Goal: Transaction & Acquisition: Purchase product/service

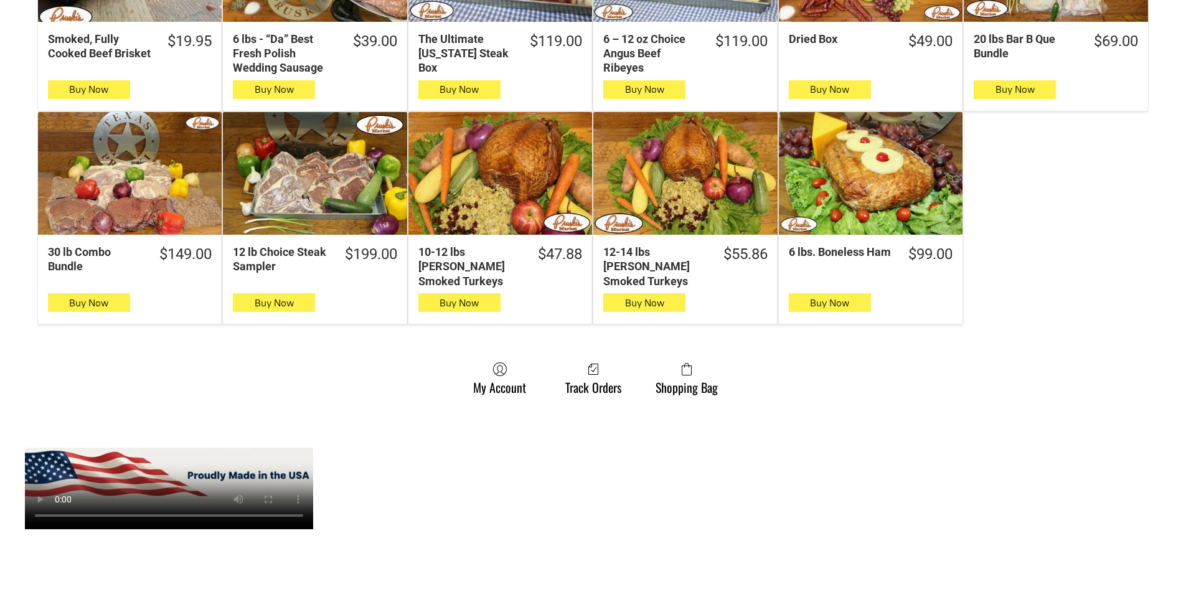
scroll to position [810, 0]
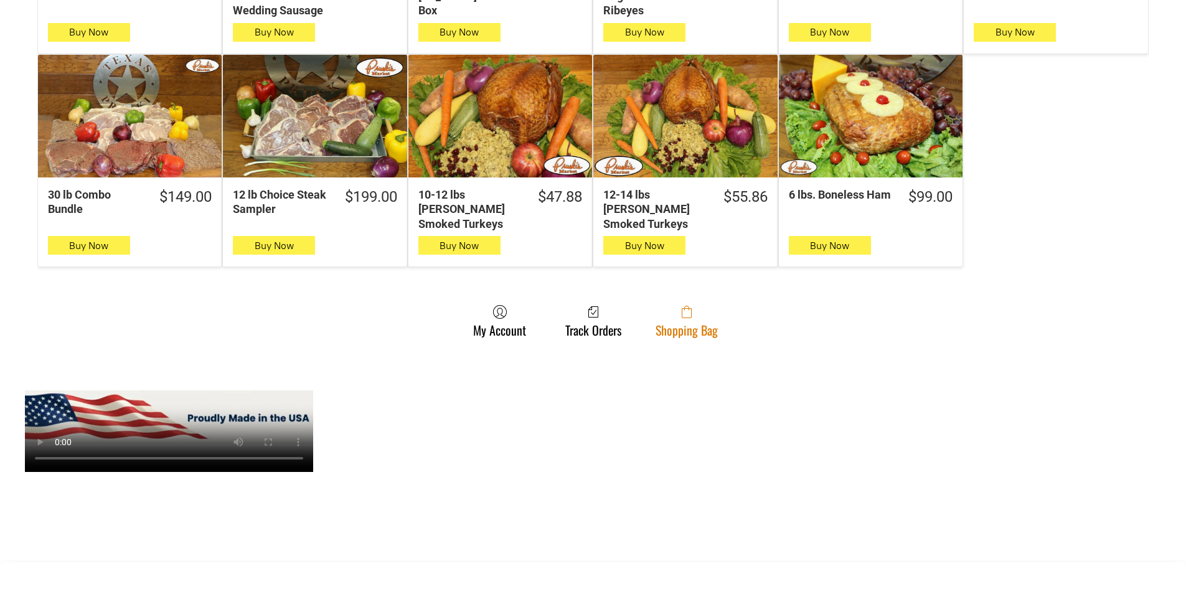
click at [712, 305] on span at bounding box center [687, 312] width 62 height 15
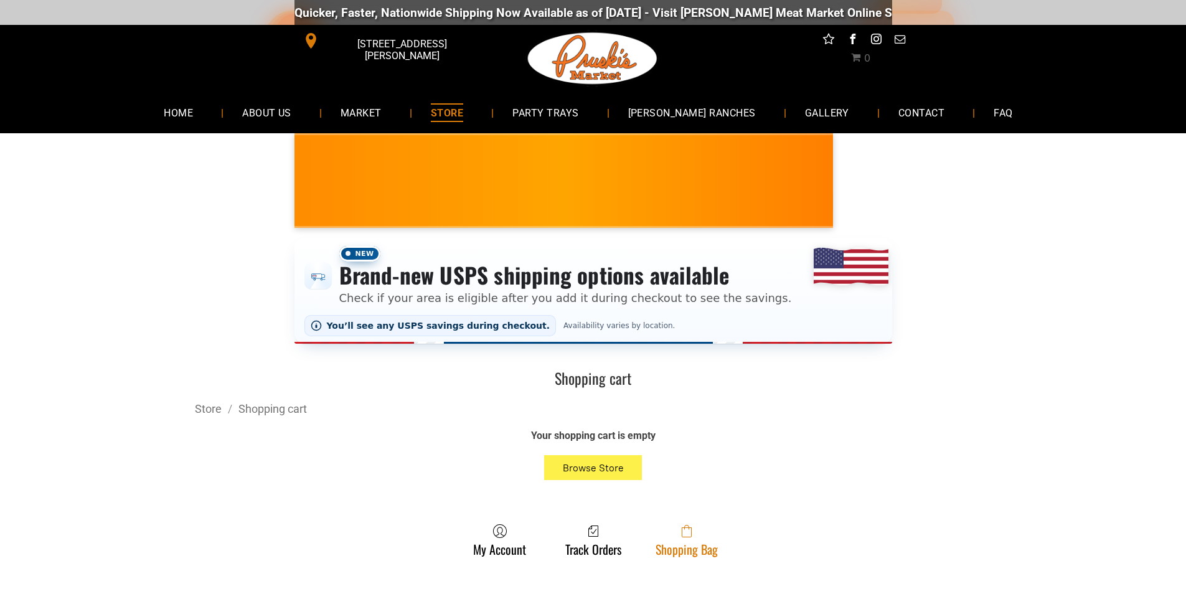
click at [706, 534] on span at bounding box center [687, 531] width 62 height 15
click at [680, 555] on link "Shopping Bag" at bounding box center [687, 540] width 75 height 33
click at [700, 539] on span at bounding box center [687, 531] width 62 height 15
